Goal: Information Seeking & Learning: Learn about a topic

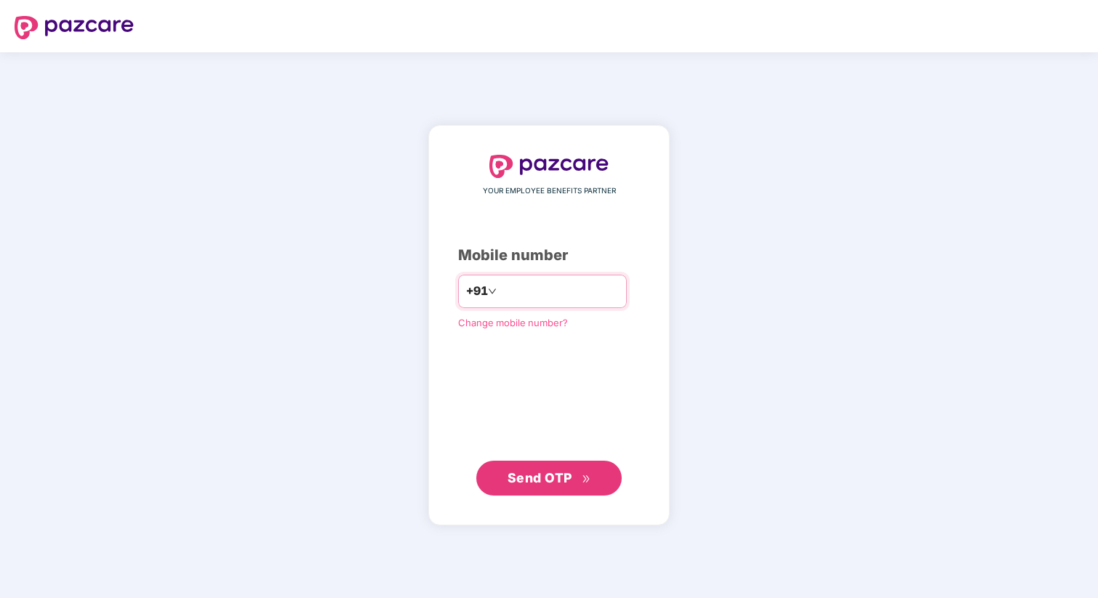
click at [532, 286] on input "number" at bounding box center [558, 291] width 119 height 23
type input "**********"
click at [547, 478] on span "Send OTP" at bounding box center [539, 477] width 65 height 15
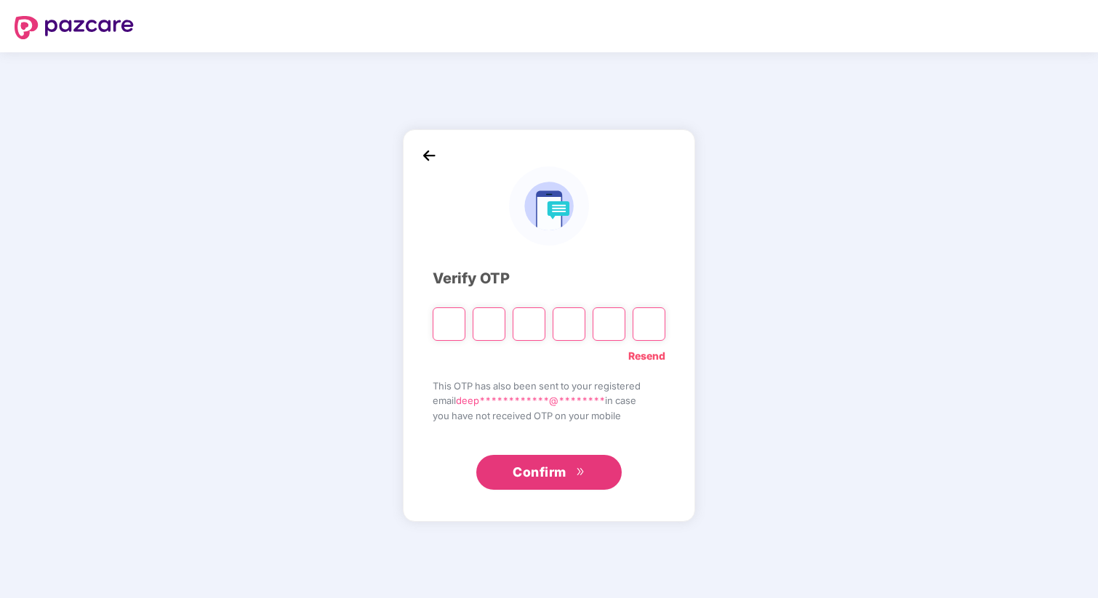
type input "*"
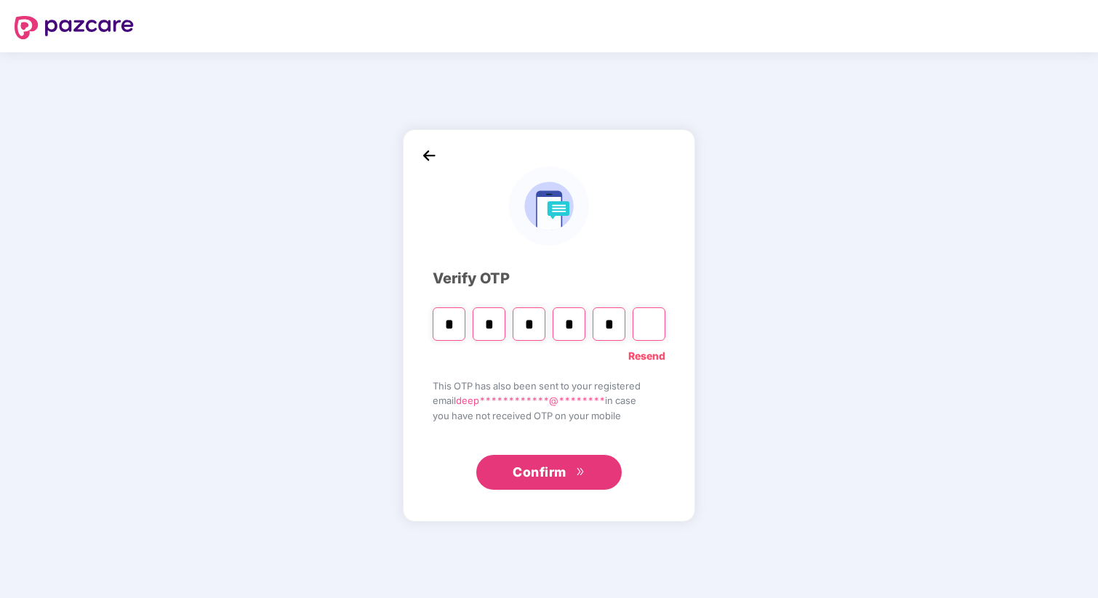
type input "*"
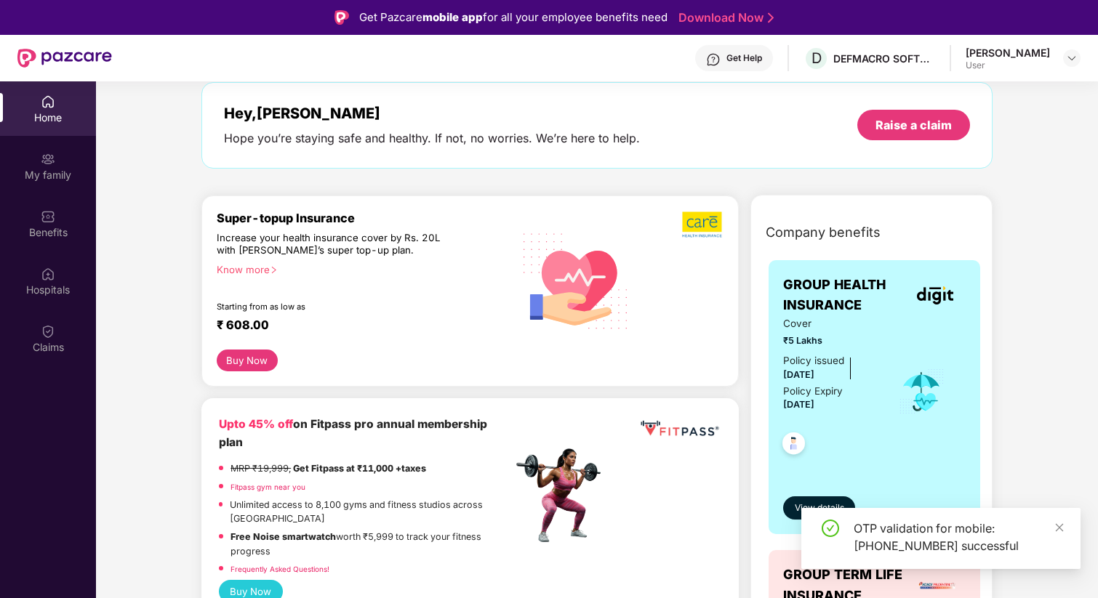
scroll to position [80, 0]
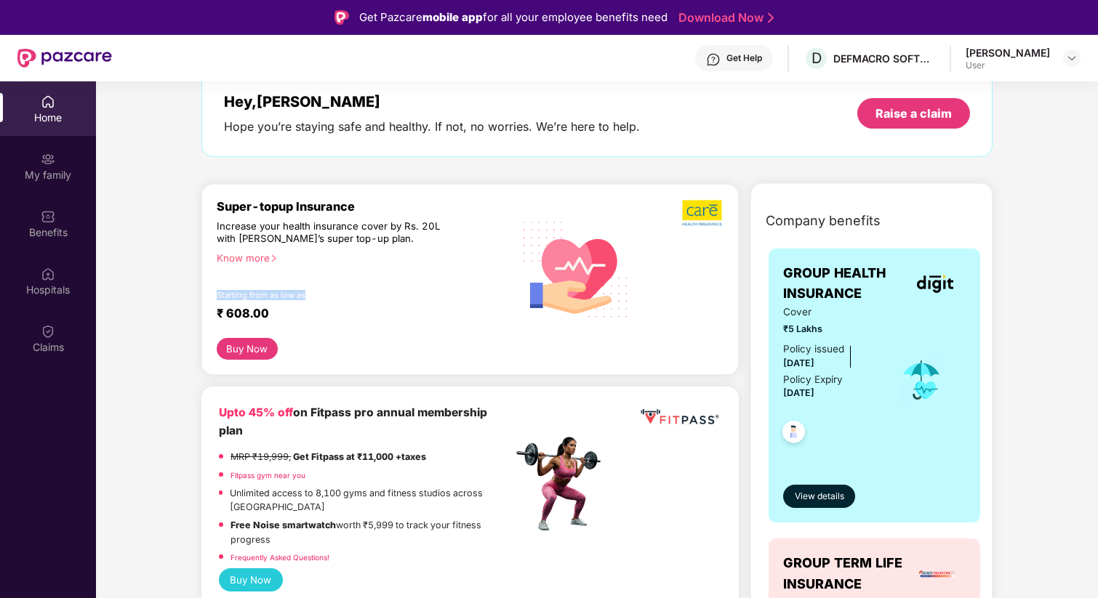
drag, startPoint x: 218, startPoint y: 294, endPoint x: 354, endPoint y: 293, distance: 136.0
click at [354, 293] on div "Starting from as low as" at bounding box center [334, 295] width 234 height 10
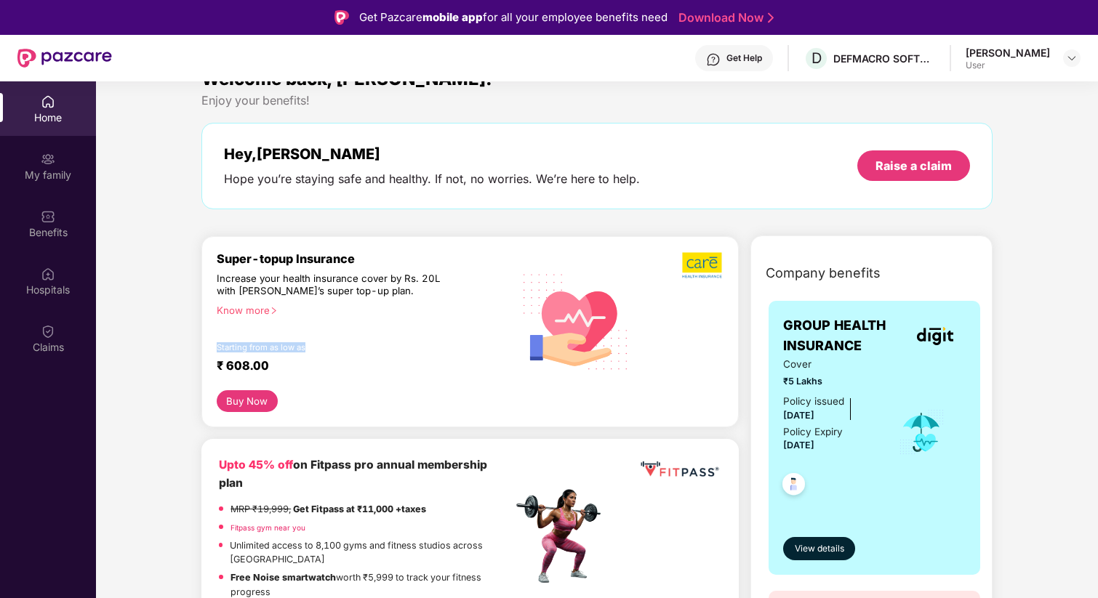
scroll to position [0, 0]
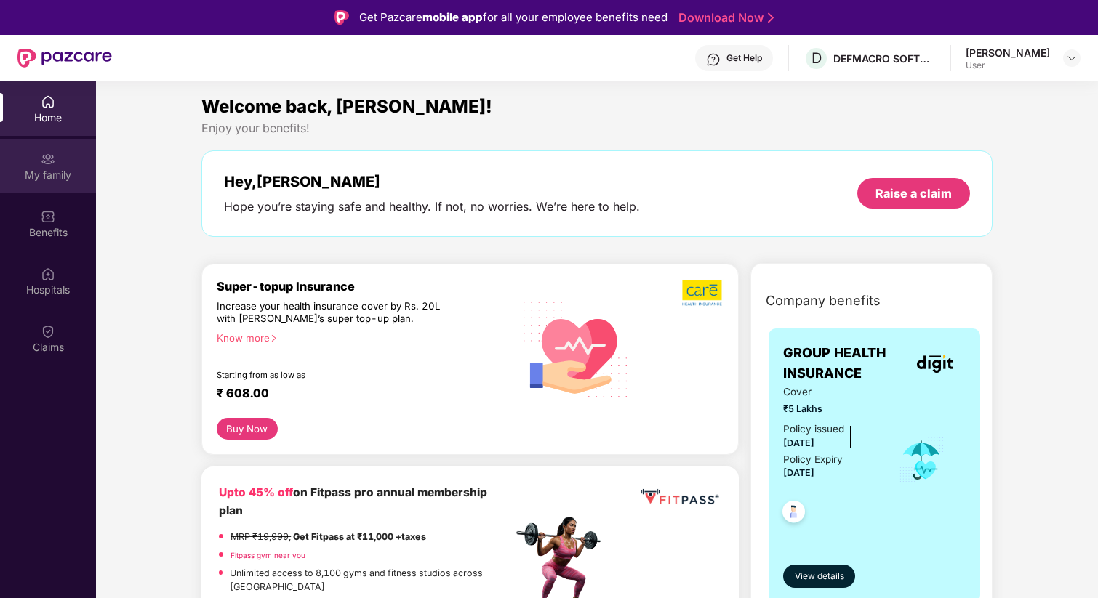
click at [52, 168] on div "My family" at bounding box center [48, 175] width 96 height 15
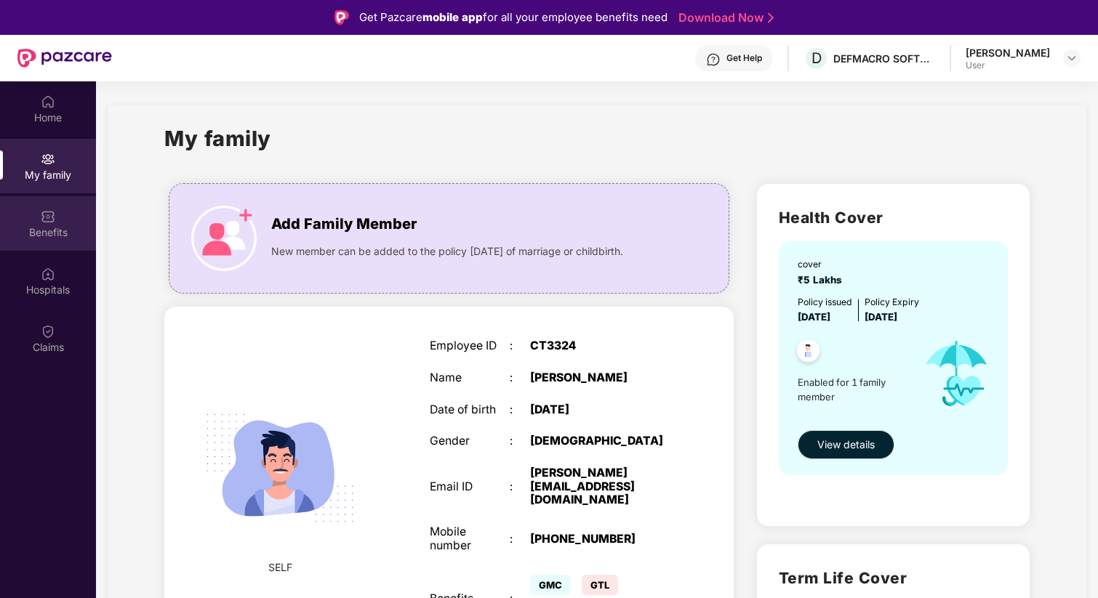
click at [51, 246] on div "Benefits" at bounding box center [48, 223] width 96 height 55
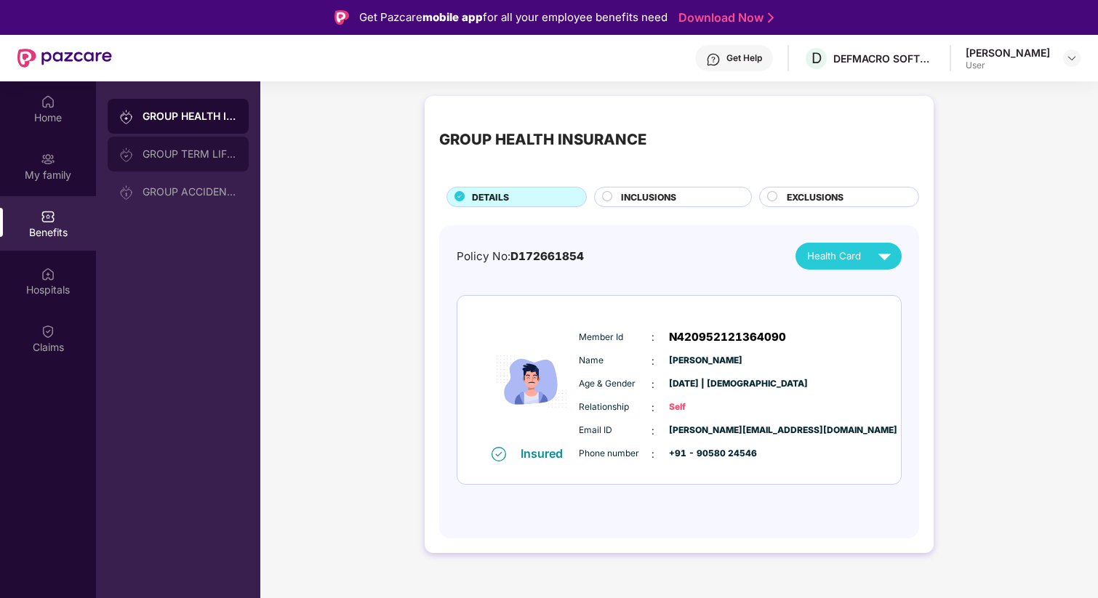
click at [194, 158] on div "GROUP TERM LIFE INSURANCE" at bounding box center [190, 154] width 95 height 12
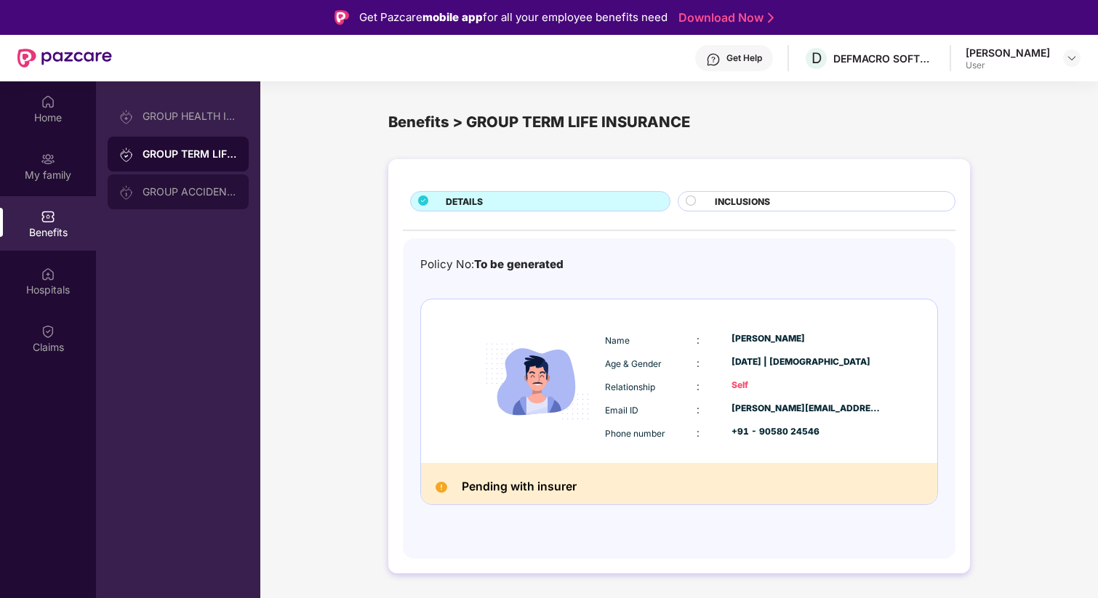
click at [200, 188] on div "GROUP ACCIDENTAL INSURANCE" at bounding box center [190, 192] width 95 height 12
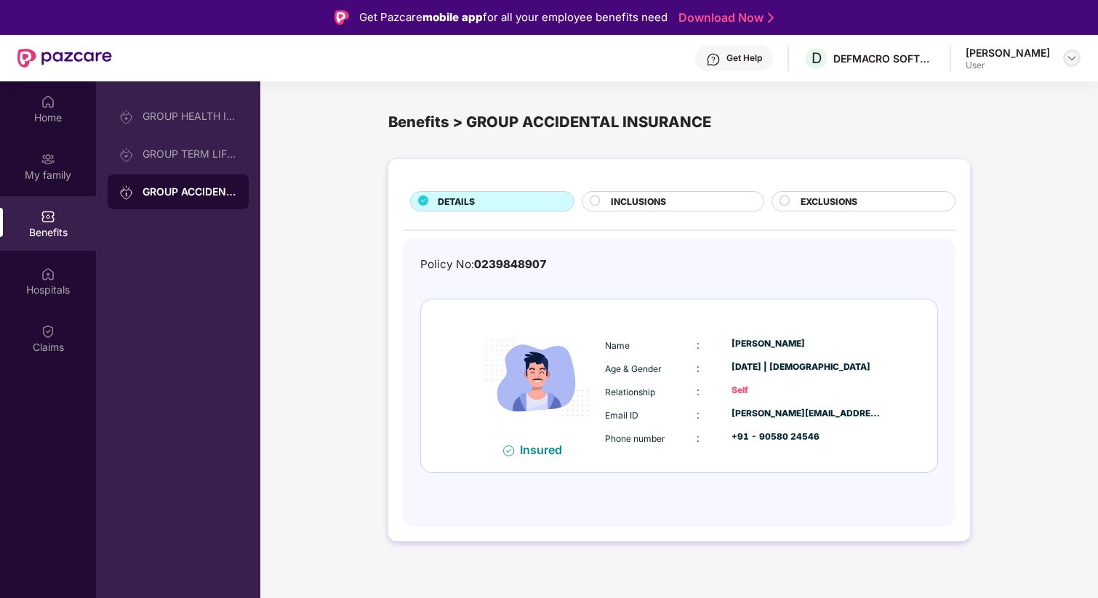
click at [1069, 60] on img at bounding box center [1072, 58] width 12 height 12
click at [809, 101] on div "Benefits > GROUP ACCIDENTAL INSURANCE" at bounding box center [679, 122] width 582 height 59
click at [34, 333] on div "Claims" at bounding box center [48, 338] width 96 height 55
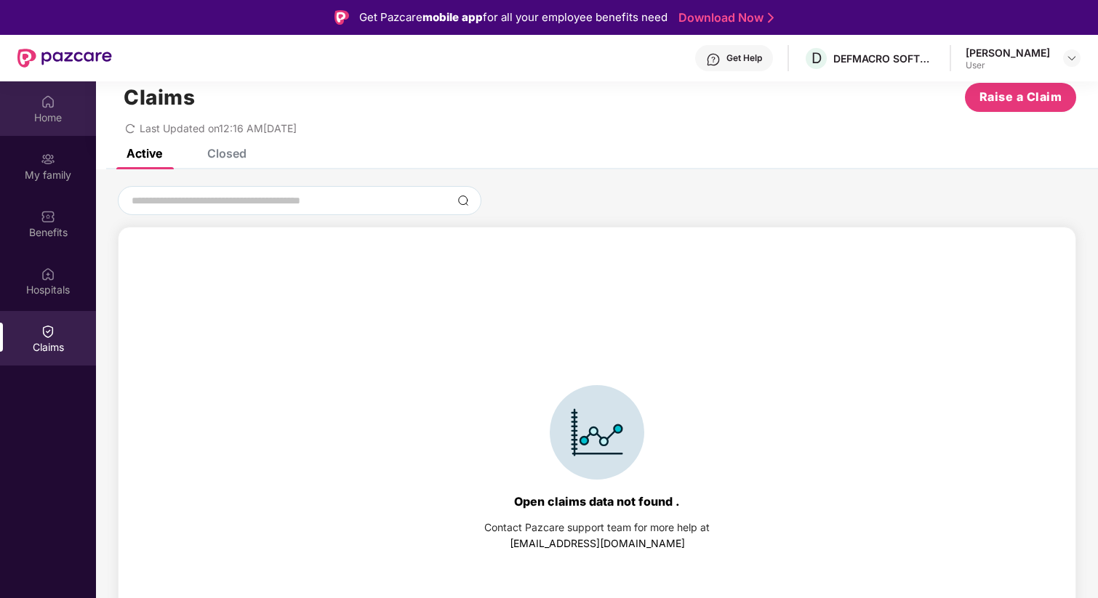
click at [60, 106] on div "Home" at bounding box center [48, 108] width 96 height 55
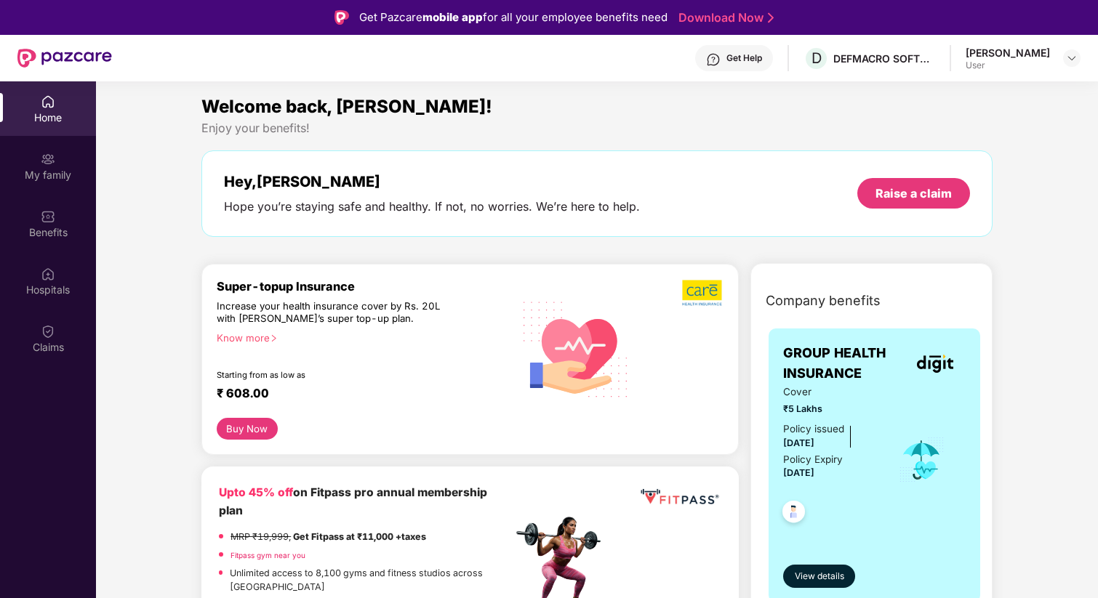
click at [80, 55] on img at bounding box center [64, 58] width 95 height 19
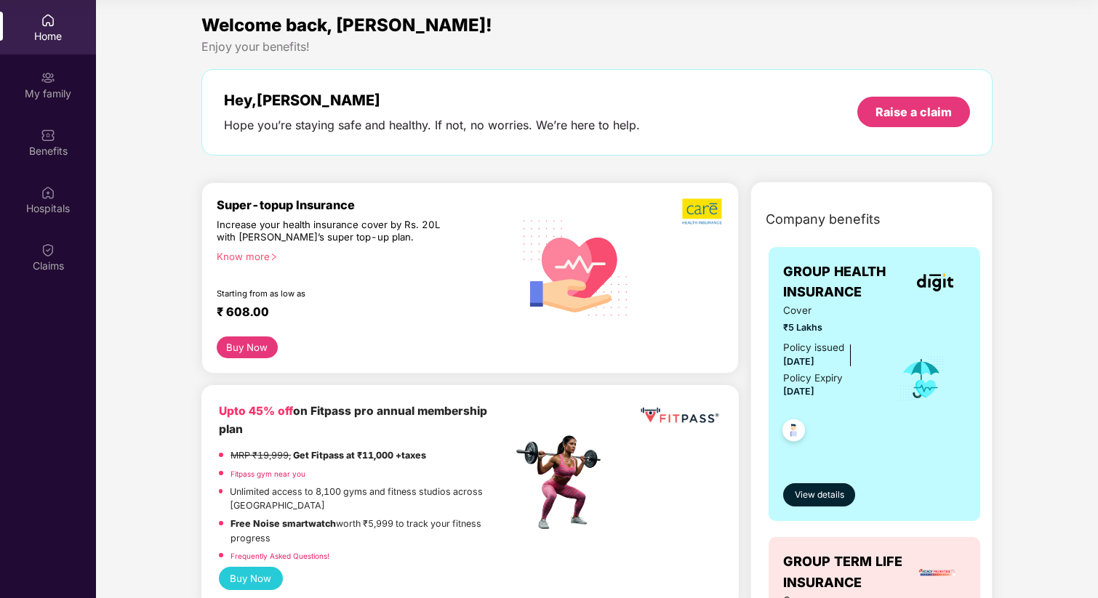
click at [713, 44] on div "Enjoy your benefits!" at bounding box center [596, 46] width 791 height 15
